Goal: Information Seeking & Learning: Learn about a topic

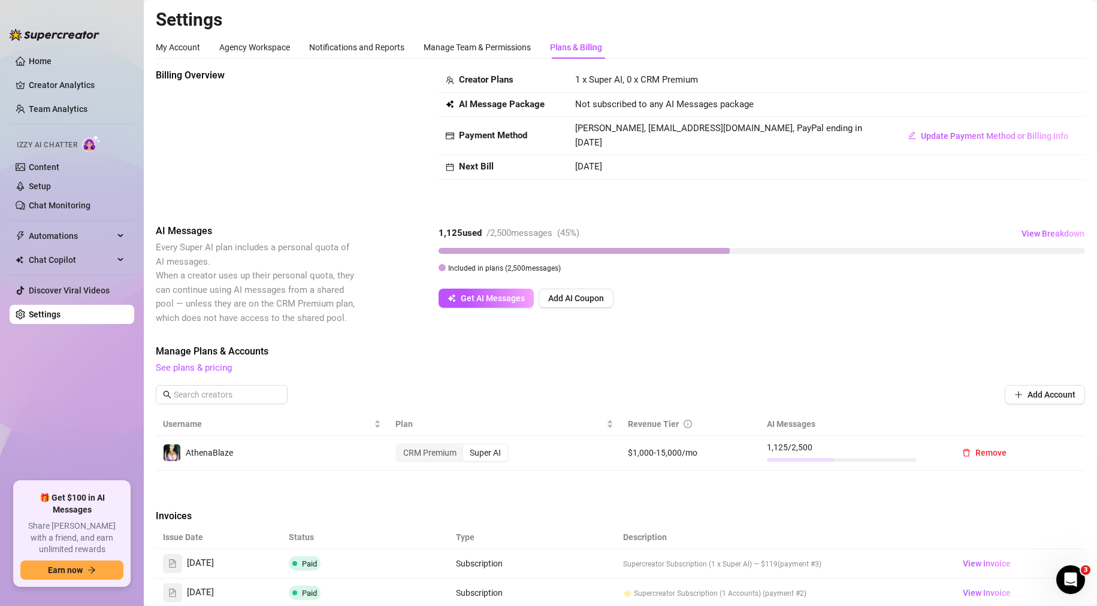
drag, startPoint x: 547, startPoint y: 435, endPoint x: 317, endPoint y: 174, distance: 348.1
click at [52, 65] on link "Home" at bounding box center [40, 61] width 23 height 10
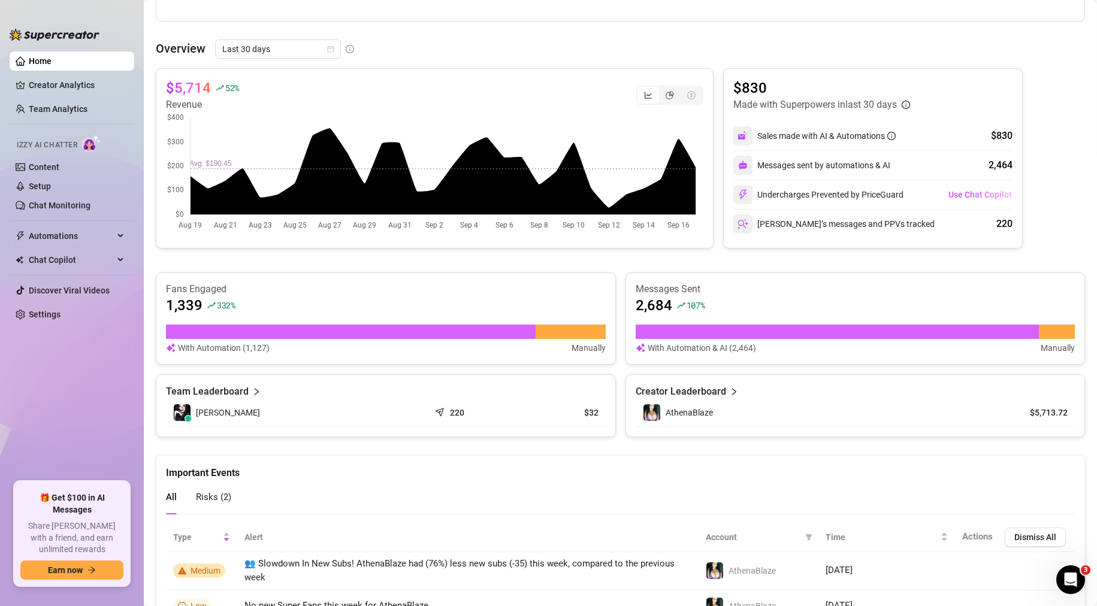
scroll to position [516, 0]
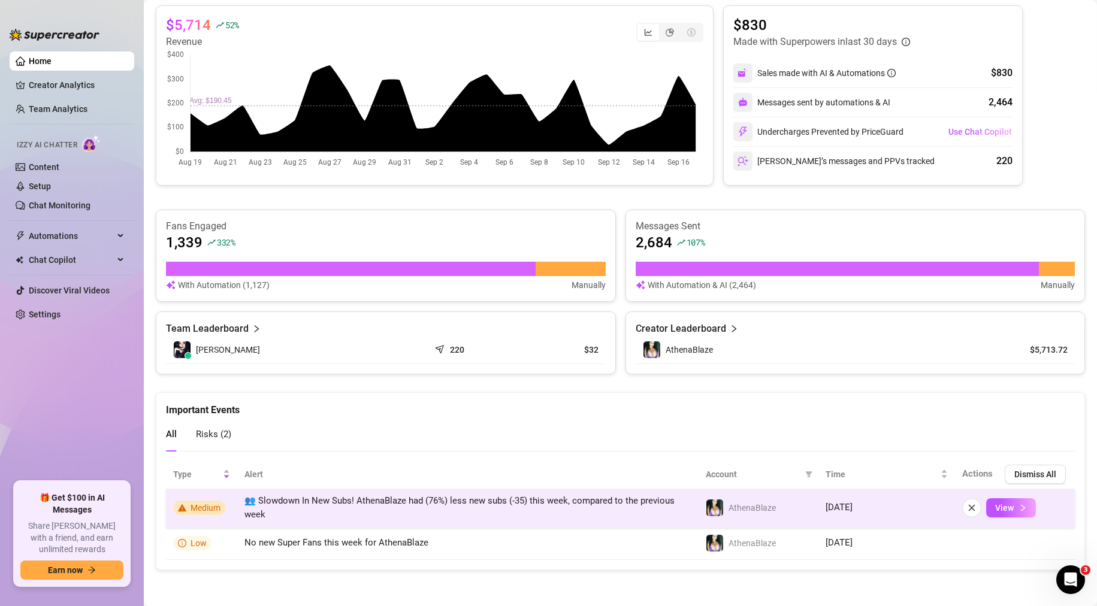
click at [397, 507] on td "👥 Slowdown In New Subs! AthenaBlaze had (76%) less new subs (-35) this week, co…" at bounding box center [467, 509] width 461 height 38
click at [995, 510] on span "View" at bounding box center [1004, 508] width 19 height 10
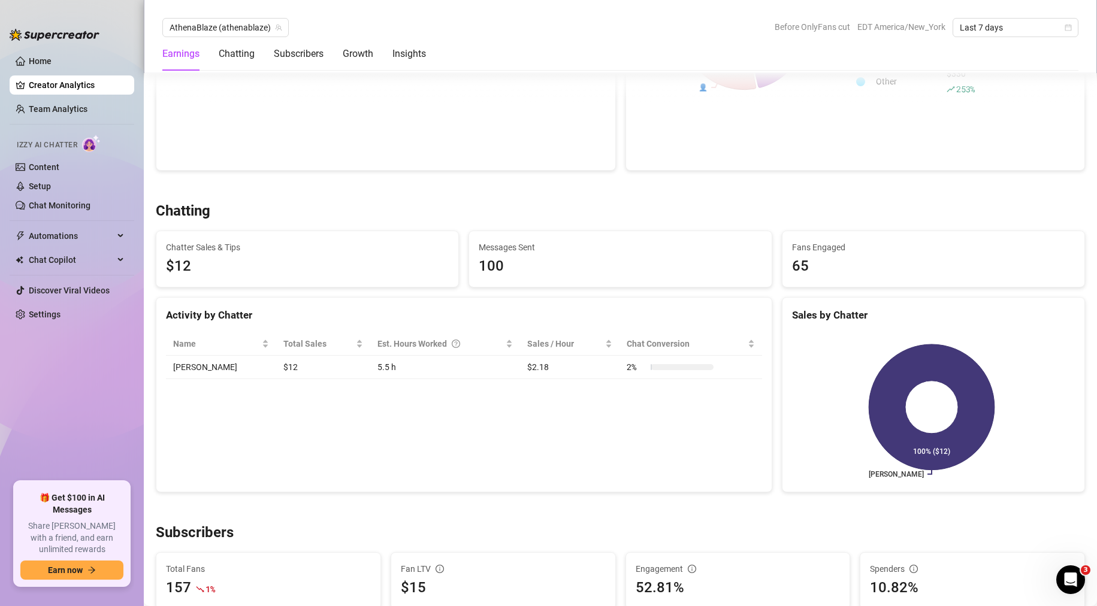
scroll to position [60, 0]
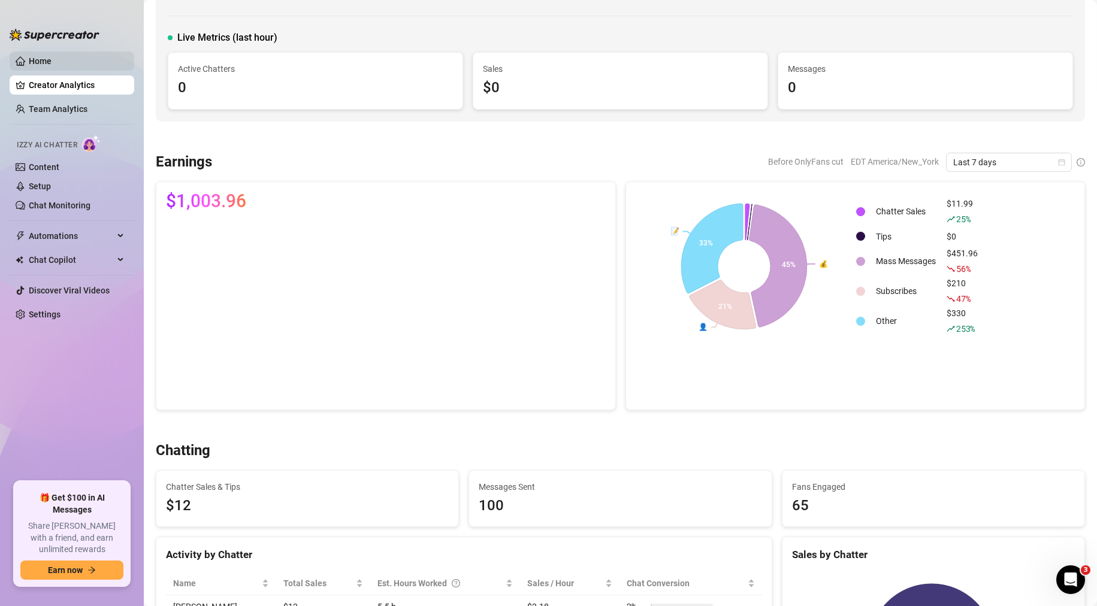
click at [38, 57] on link "Home" at bounding box center [40, 61] width 23 height 10
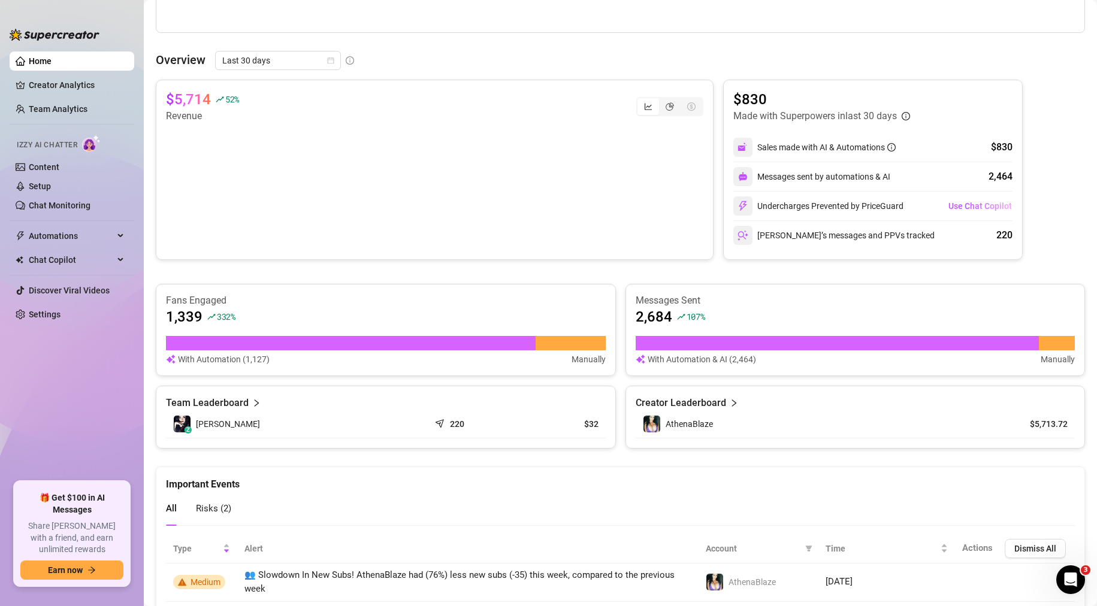
scroll to position [516, 0]
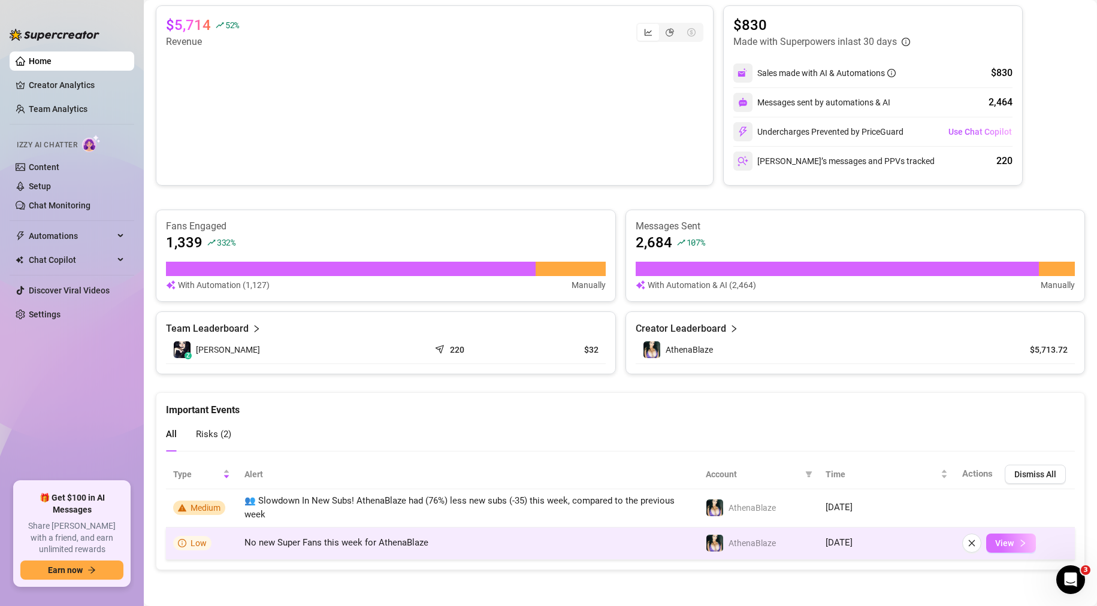
click at [1019, 548] on span "button" at bounding box center [1023, 544] width 8 height 10
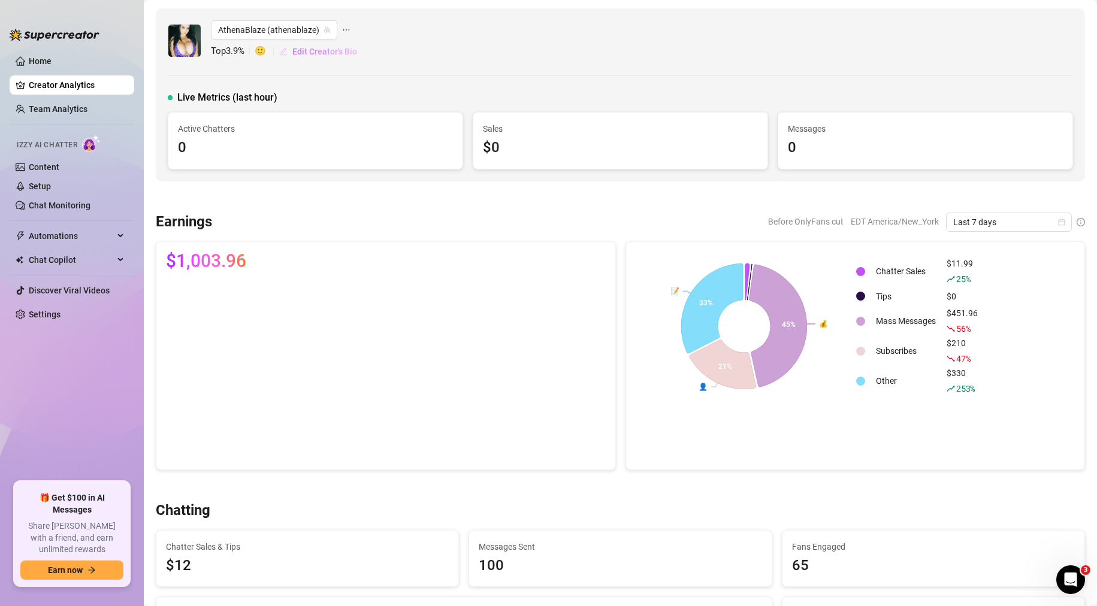
click at [336, 52] on span "Edit Creator's Bio" at bounding box center [324, 52] width 65 height 10
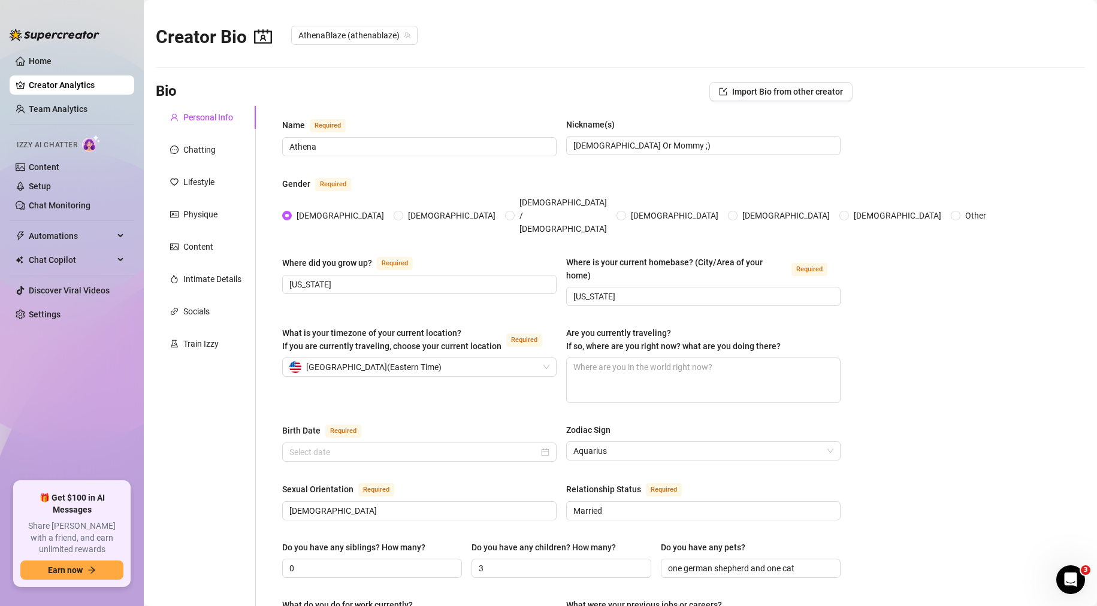
radio input "true"
type input "January 20th, 1988"
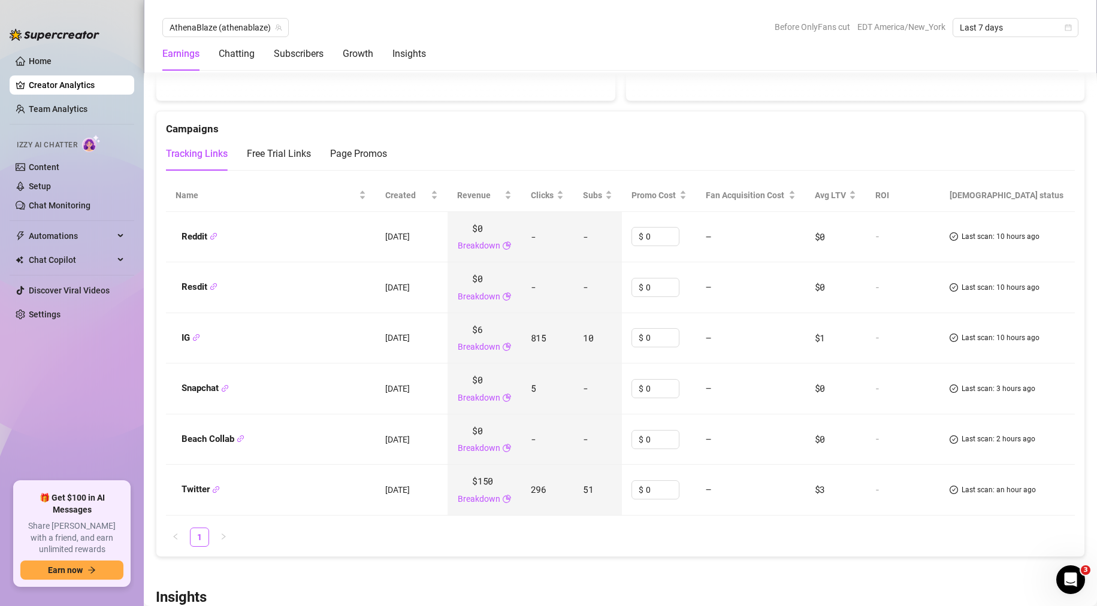
scroll to position [1378, 0]
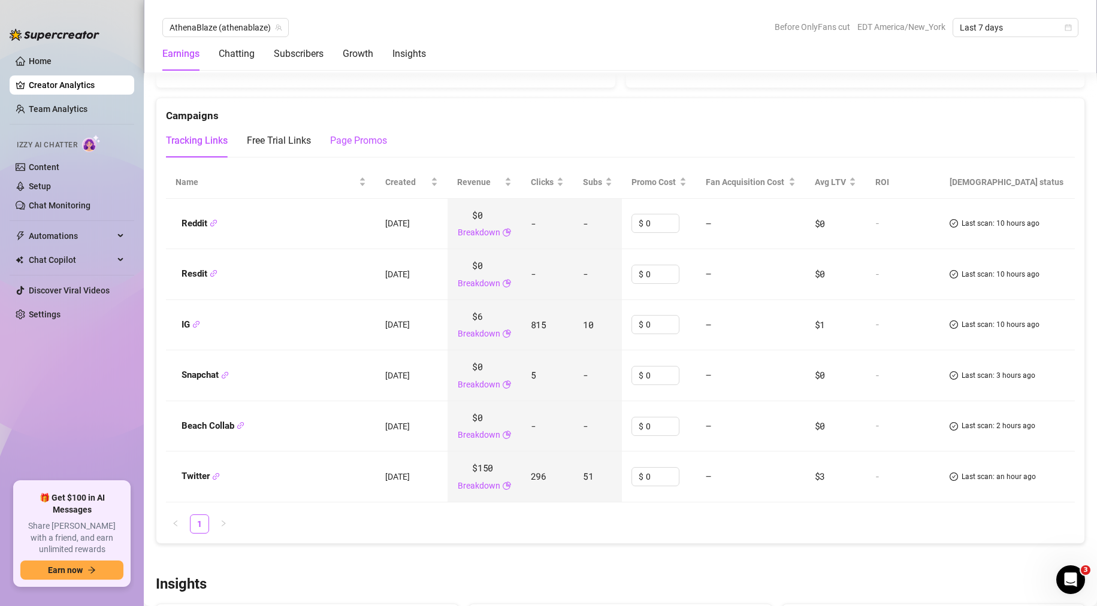
click at [373, 138] on div "Page Promos" at bounding box center [358, 141] width 57 height 14
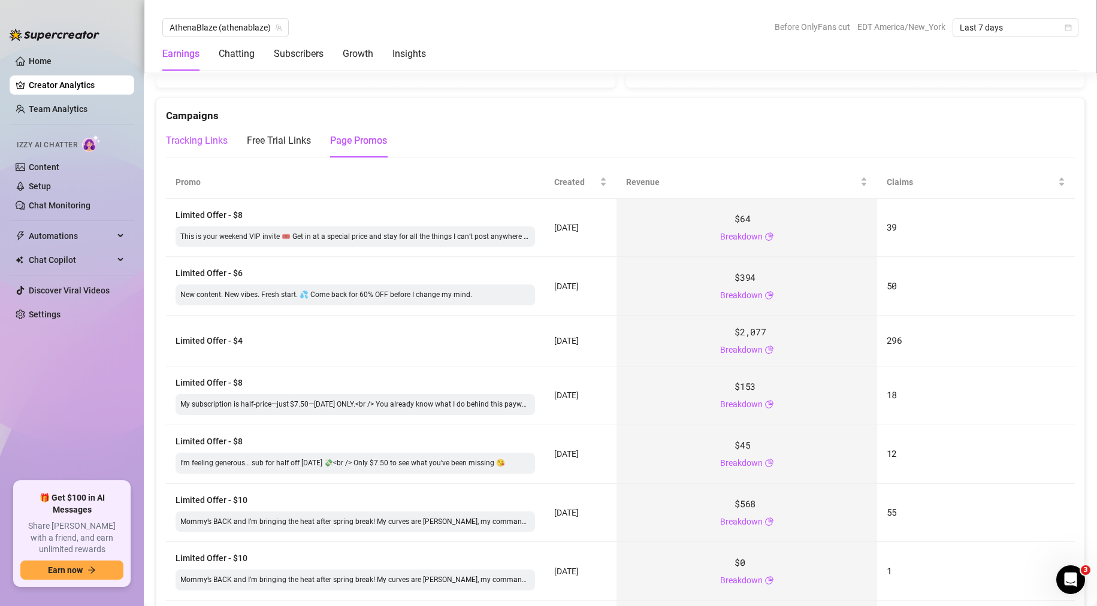
click at [211, 140] on div "Tracking Links" at bounding box center [197, 141] width 62 height 14
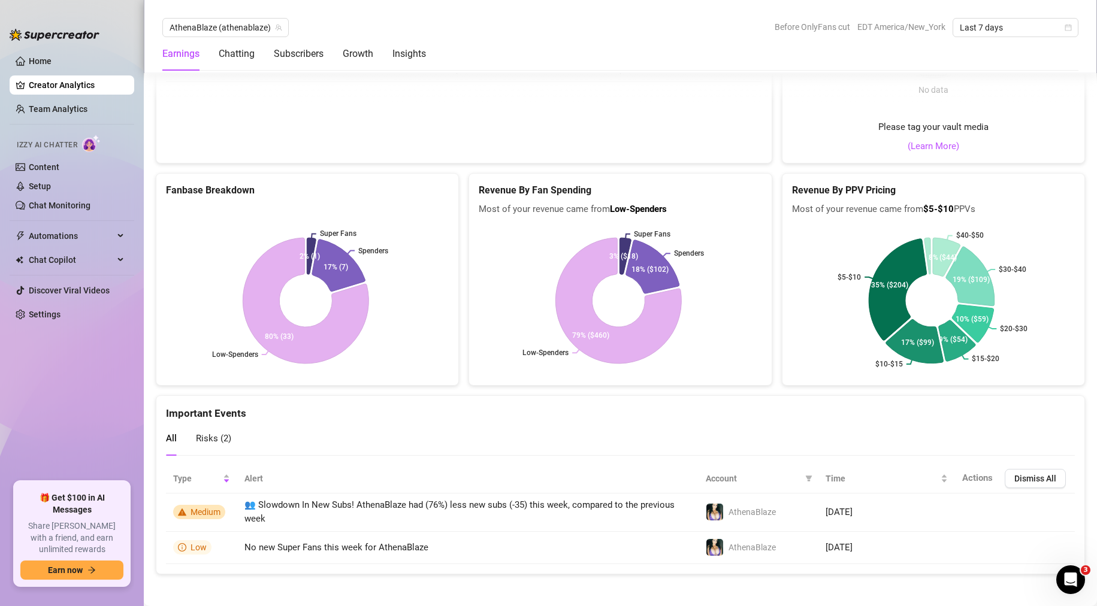
scroll to position [2235, 0]
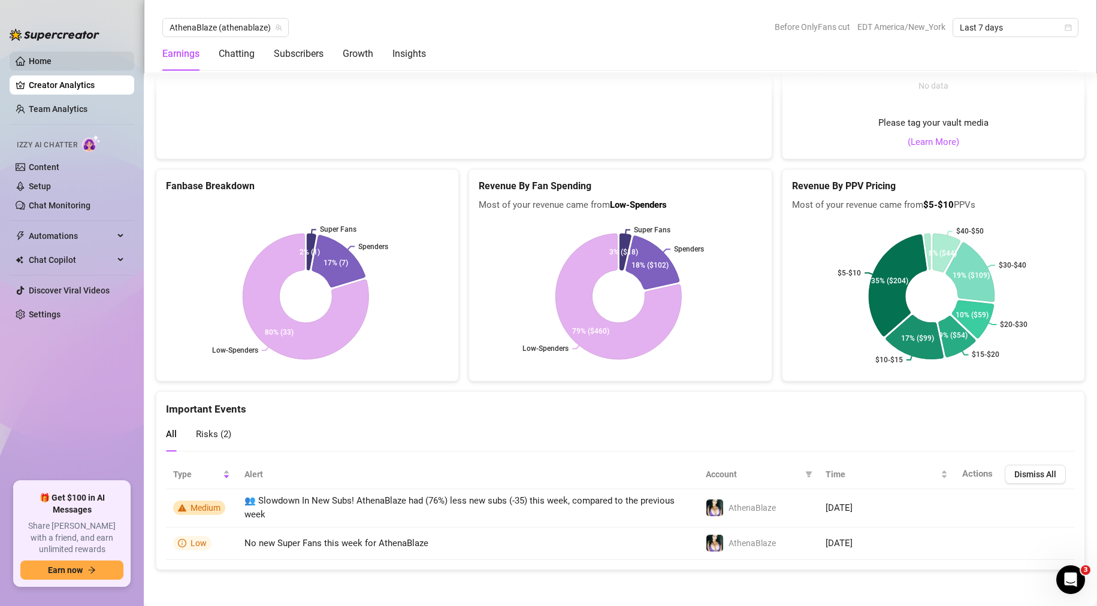
click at [38, 60] on link "Home" at bounding box center [40, 61] width 23 height 10
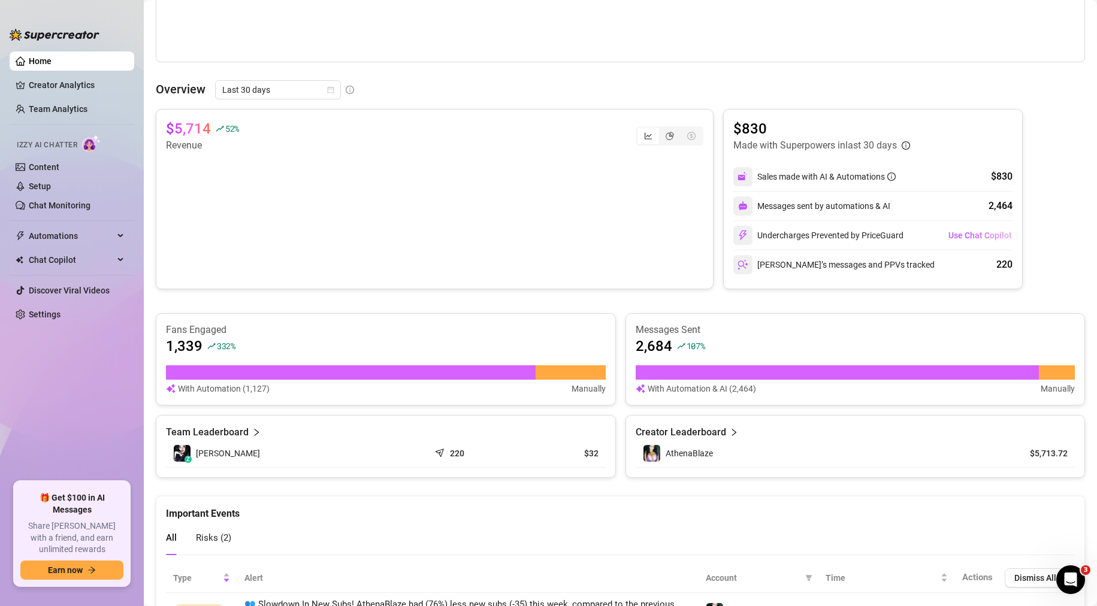
scroll to position [276, 0]
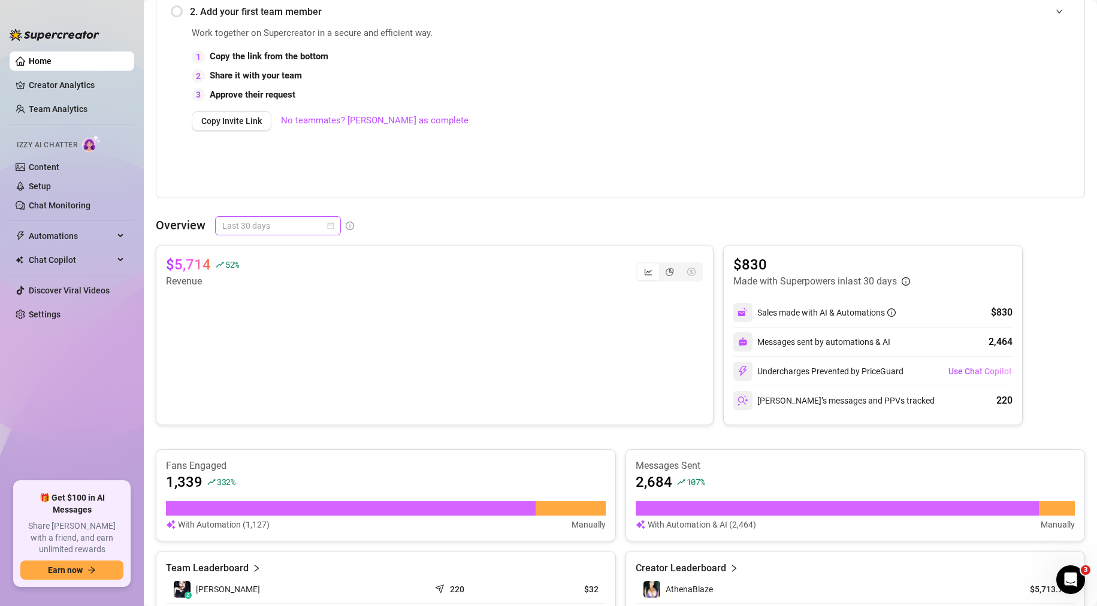
click at [240, 231] on span "Last 30 days" at bounding box center [277, 226] width 111 height 18
click at [415, 218] on div "Overview Last 30 days" at bounding box center [620, 225] width 929 height 19
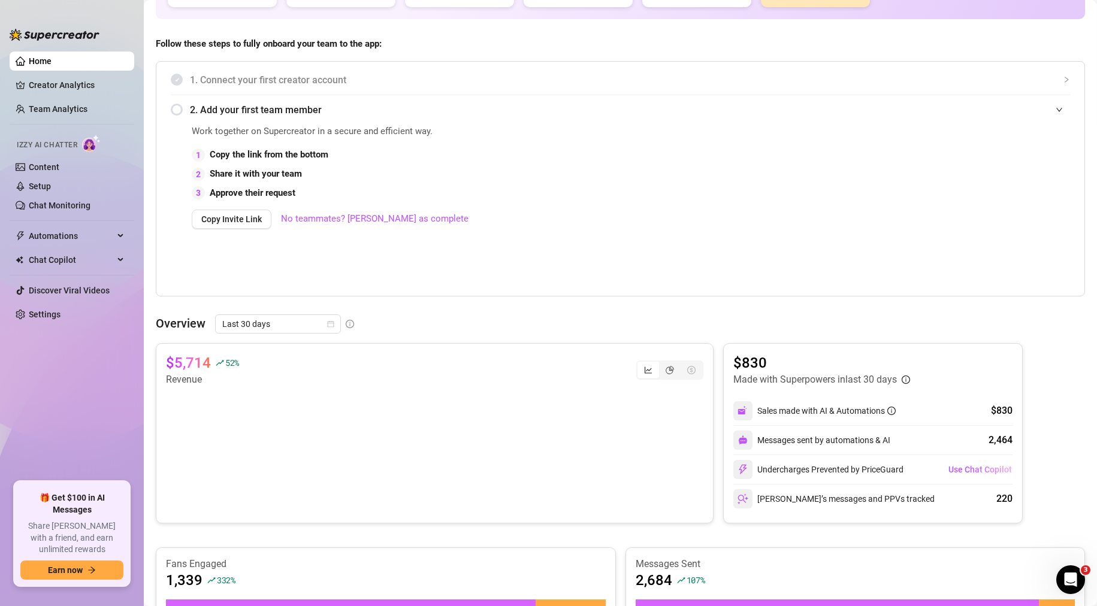
scroll to position [0, 0]
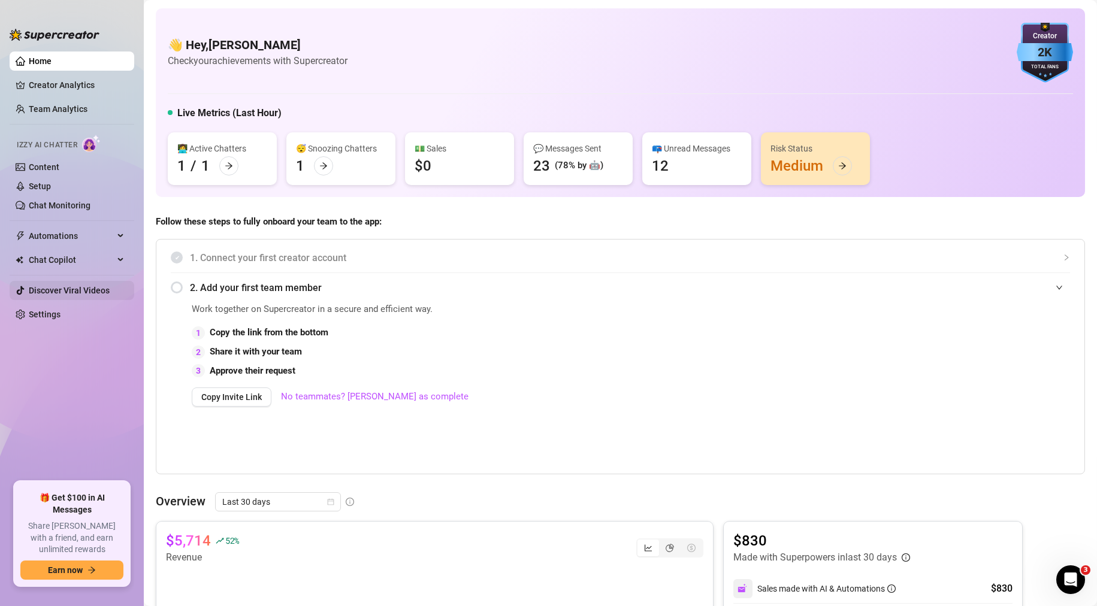
click at [95, 295] on link "Discover Viral Videos" at bounding box center [69, 291] width 81 height 10
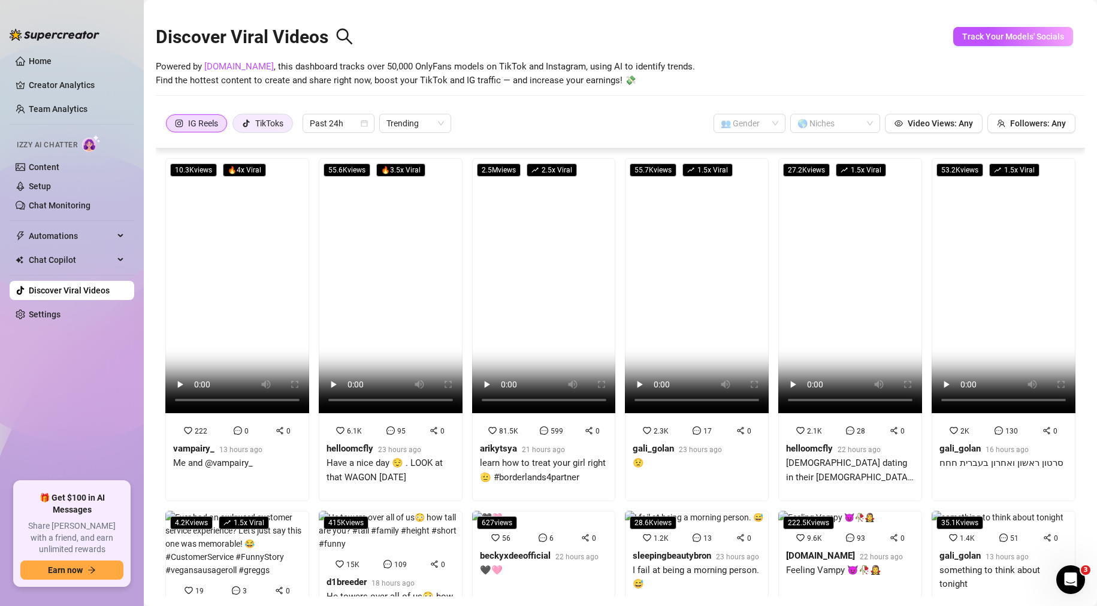
click at [266, 121] on div "TikToks" at bounding box center [269, 123] width 28 height 18
click at [236, 126] on input "TikToks" at bounding box center [236, 126] width 0 height 0
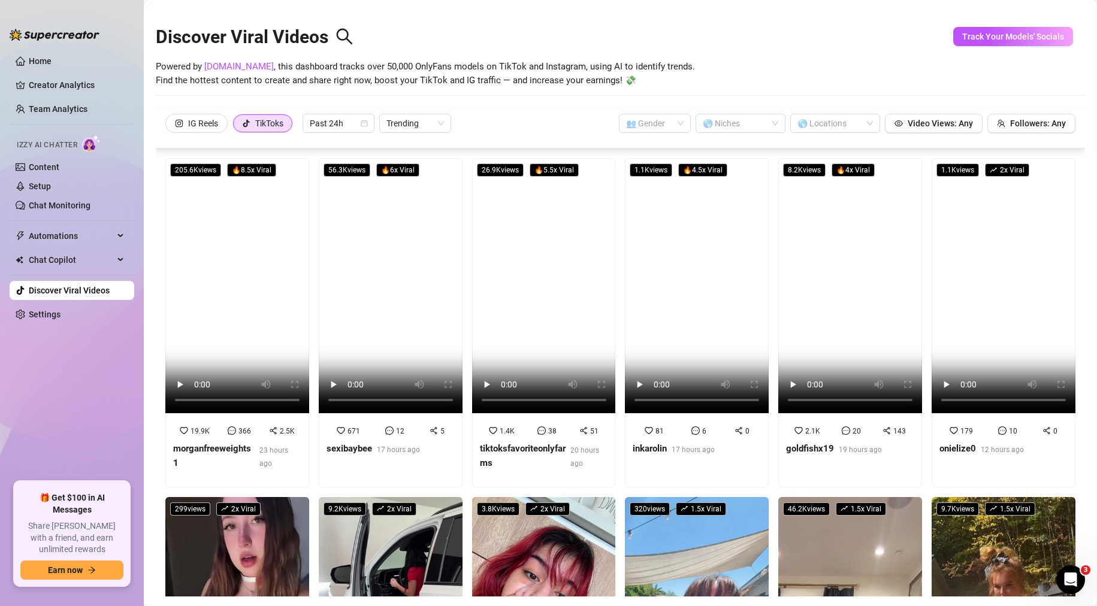
click at [479, 96] on div "Discover Viral Videos Powered by [DOMAIN_NAME] , this dashboard tracks over 50,…" at bounding box center [620, 59] width 929 height 102
click at [461, 77] on span "Powered by [DOMAIN_NAME] , this dashboard tracks over 50,000 OnlyFans models on…" at bounding box center [425, 74] width 539 height 28
click at [191, 125] on div "IG Reels" at bounding box center [203, 123] width 30 height 18
click at [169, 126] on input "IG Reels" at bounding box center [169, 126] width 0 height 0
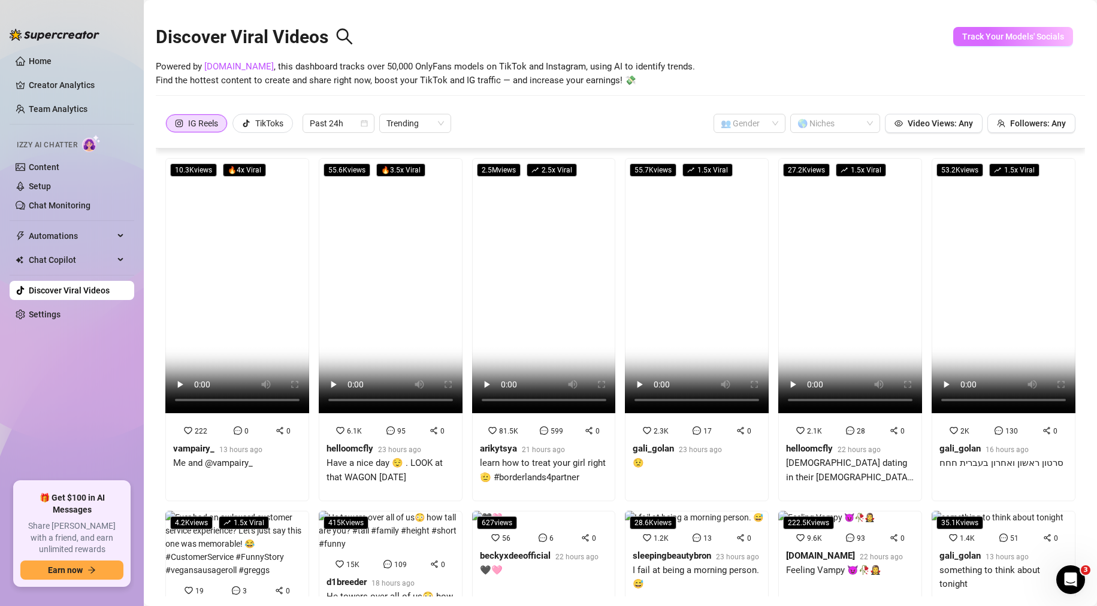
click at [1016, 34] on span "Track Your Models' Socials" at bounding box center [1013, 37] width 102 height 10
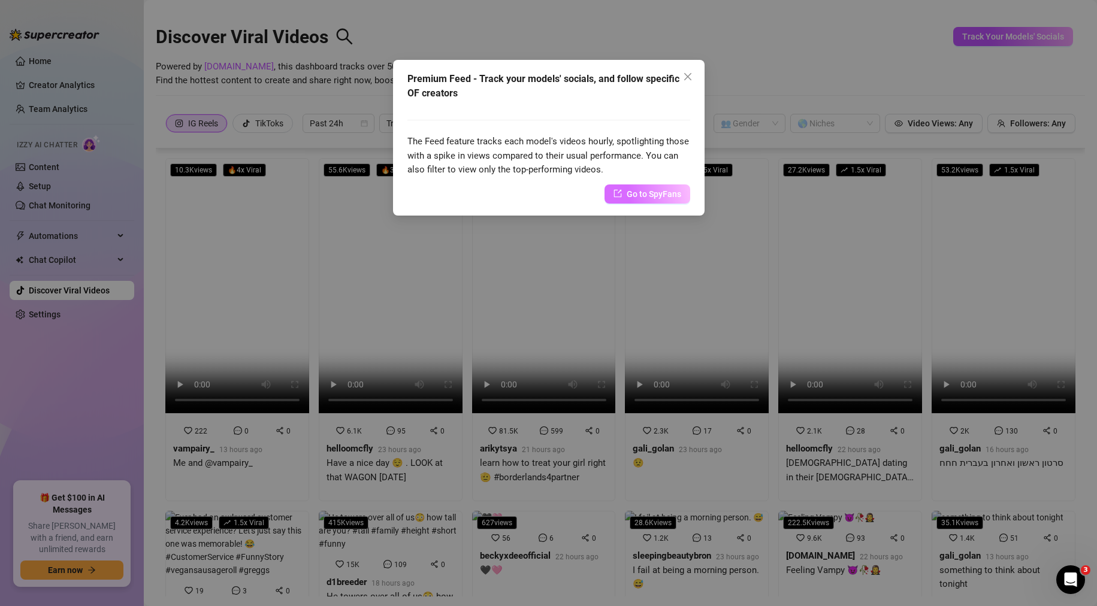
click at [651, 198] on span "Go to SpyFans" at bounding box center [654, 194] width 55 height 13
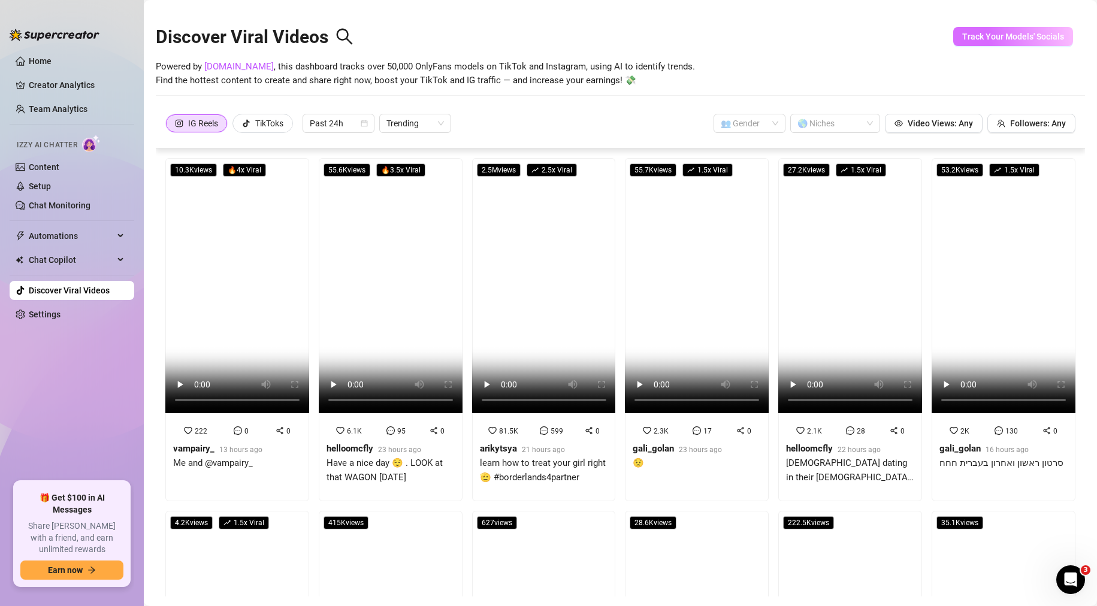
click at [995, 35] on span "Track Your Models' Socials" at bounding box center [1013, 37] width 102 height 10
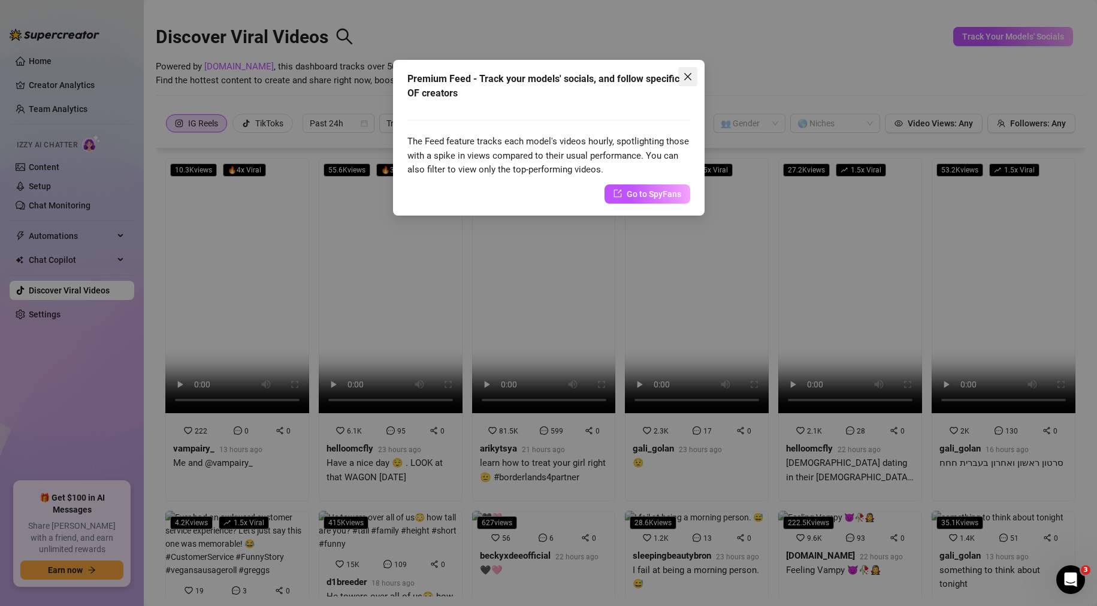
click at [690, 79] on icon "close" at bounding box center [687, 76] width 7 height 7
